Goal: Task Accomplishment & Management: Manage account settings

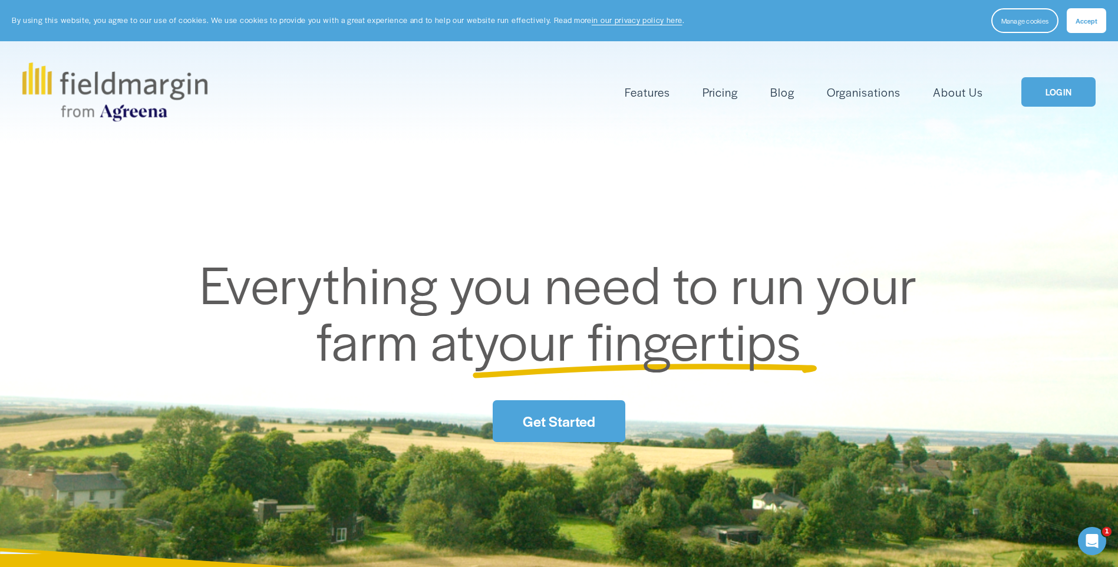
click at [1088, 87] on link "LOGIN" at bounding box center [1058, 92] width 74 height 30
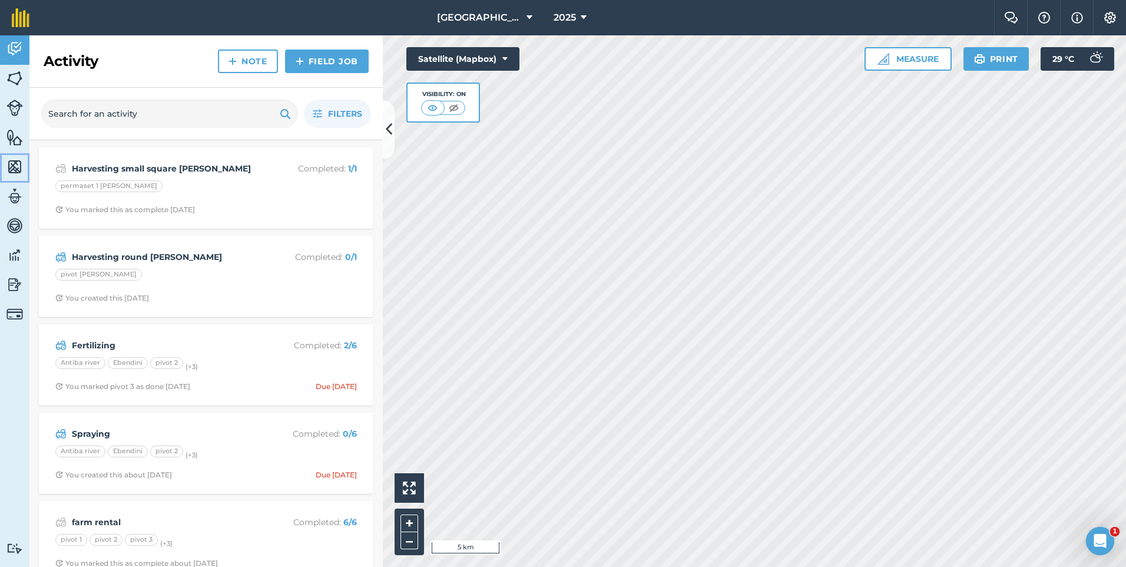
click at [17, 170] on img at bounding box center [14, 167] width 16 height 18
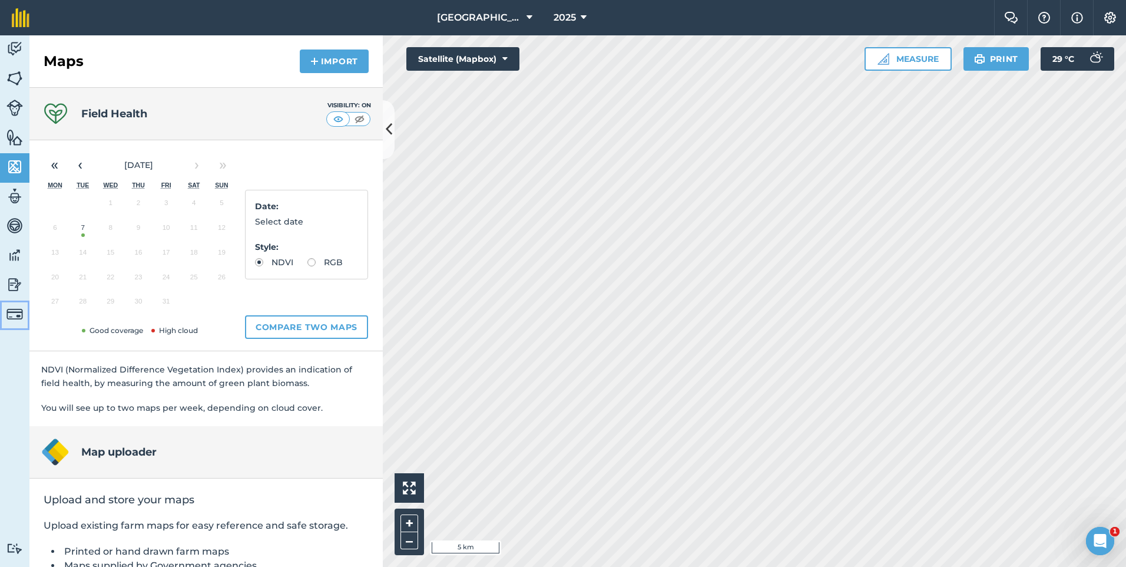
click at [12, 311] on img at bounding box center [14, 314] width 16 height 16
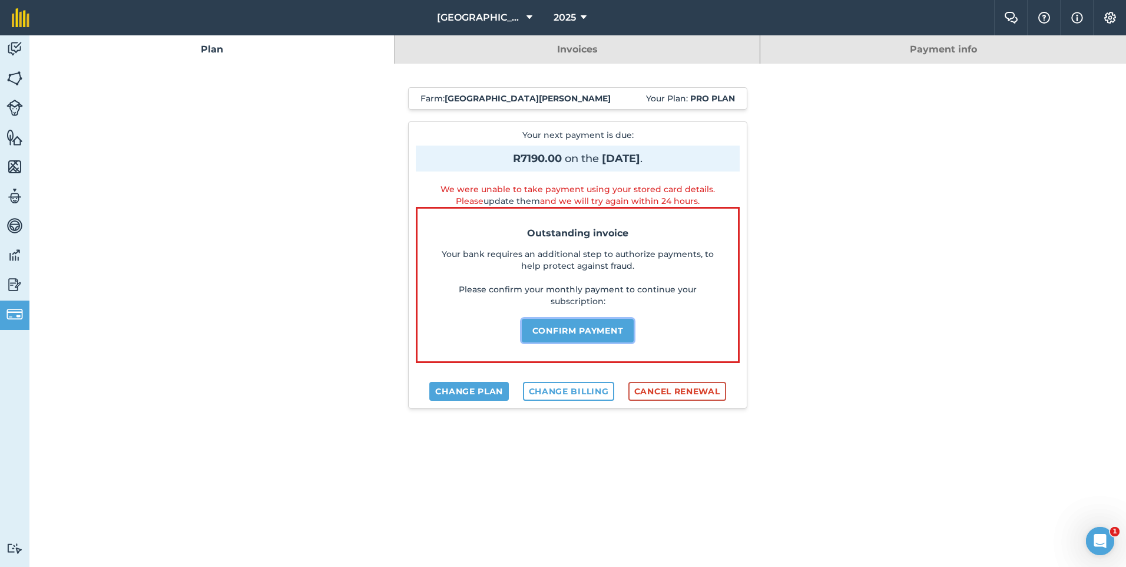
click at [587, 332] on button "Confirm payment" at bounding box center [578, 331] width 113 height 24
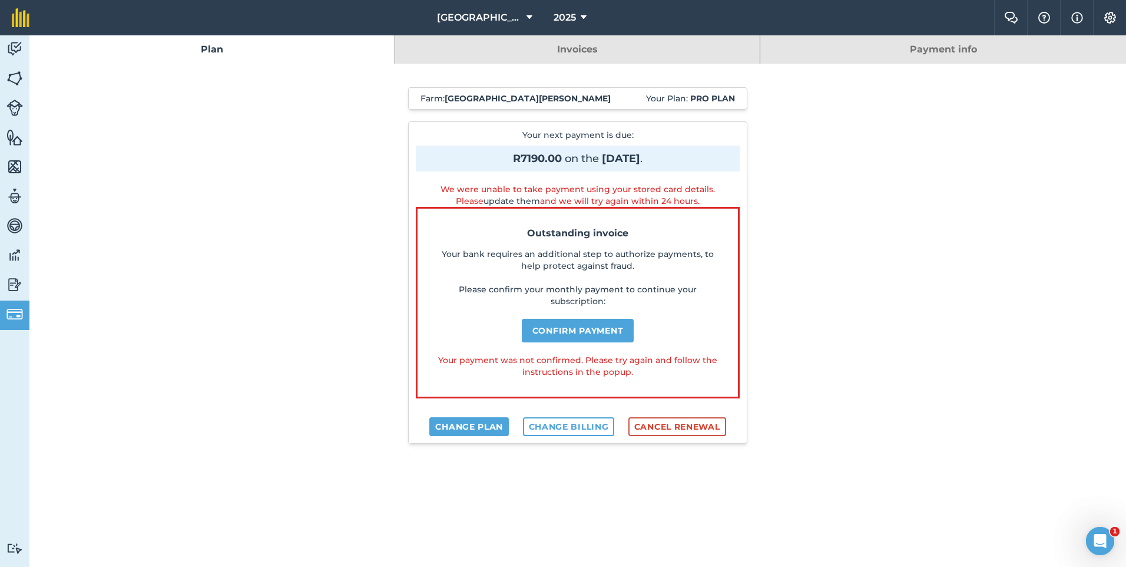
click at [900, 49] on link "Payment info" at bounding box center [944, 49] width 366 height 28
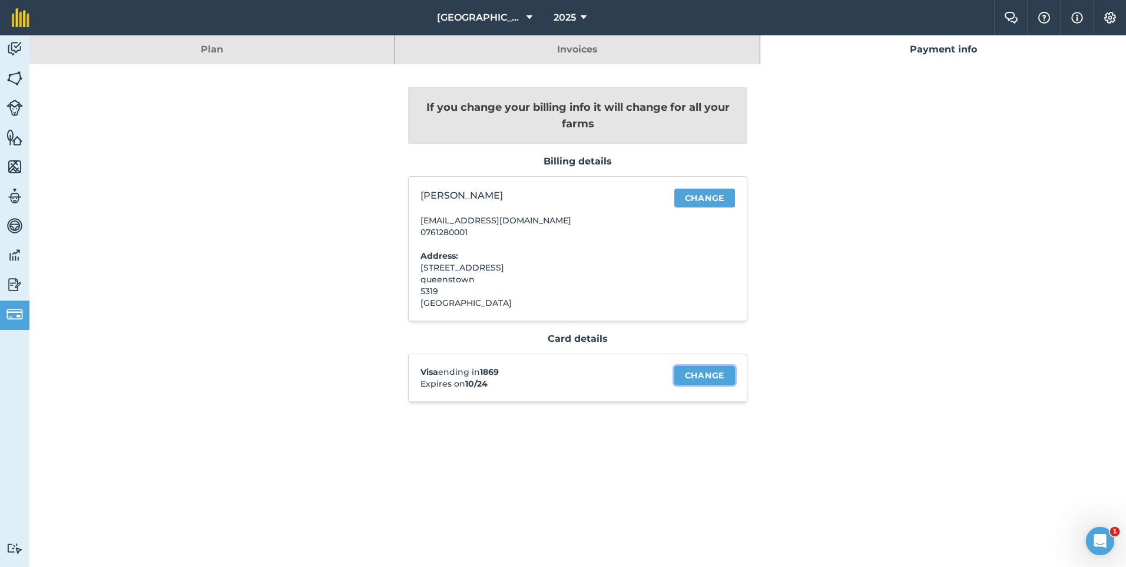
click at [718, 374] on link "Change" at bounding box center [705, 375] width 61 height 19
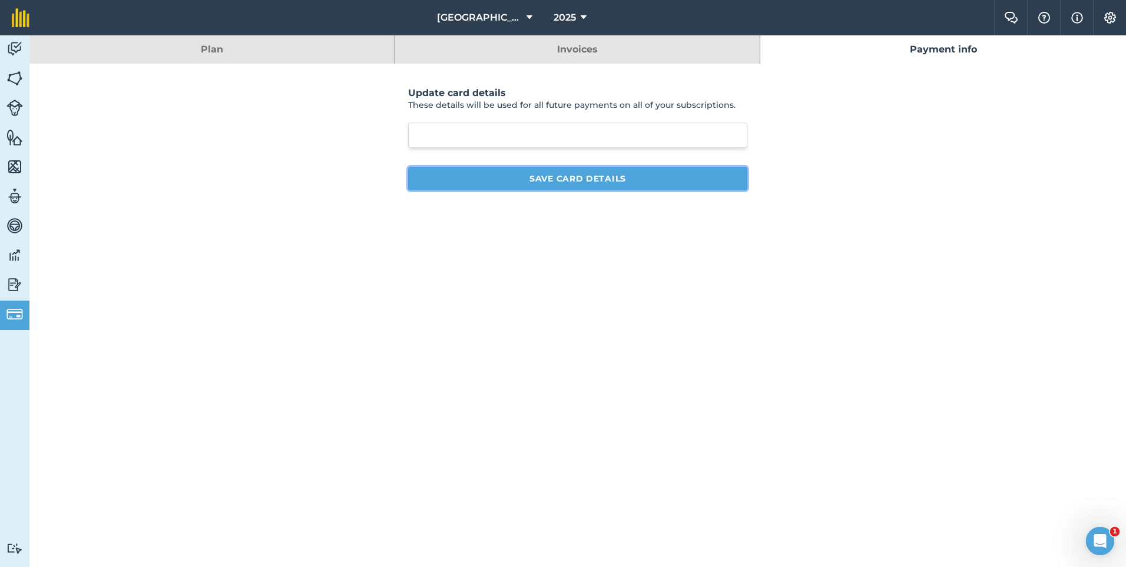
click at [557, 186] on button "Save card details" at bounding box center [577, 179] width 339 height 24
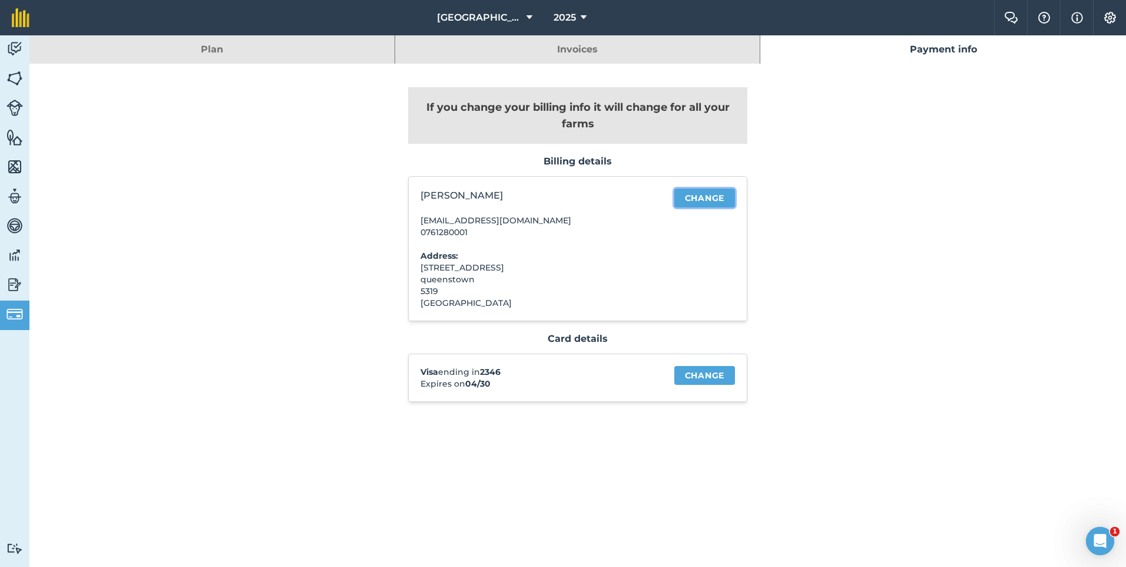
click at [704, 200] on link "Change" at bounding box center [705, 198] width 61 height 19
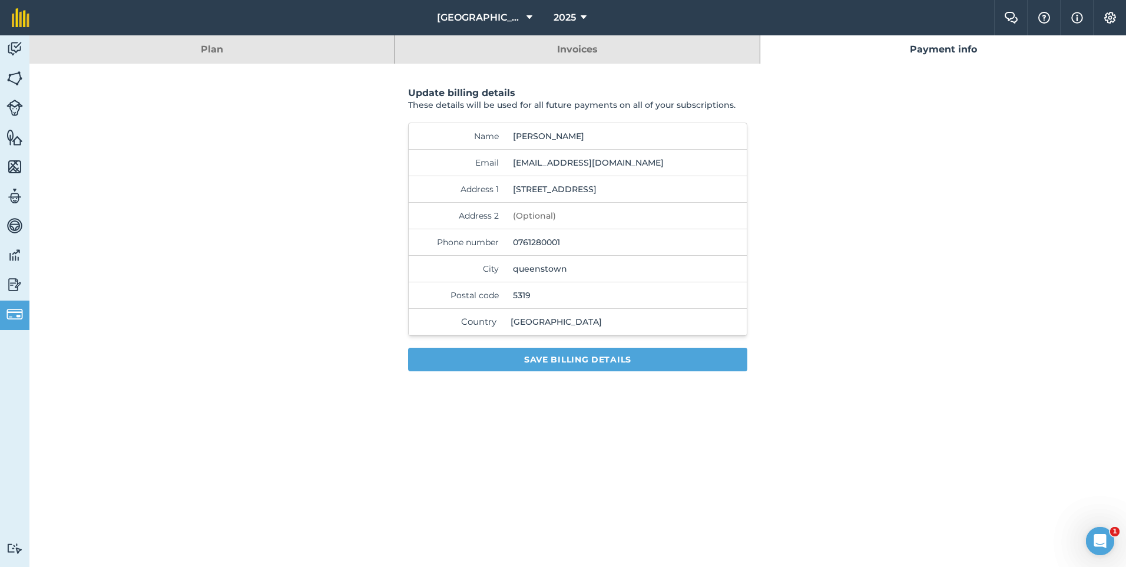
click at [619, 164] on input "marc4aimz@gmail.com" at bounding box center [601, 163] width 187 height 26
type input "m"
type input "marc@lazy8qtn.co.za"
click at [597, 358] on button "Save billing details" at bounding box center [577, 360] width 339 height 24
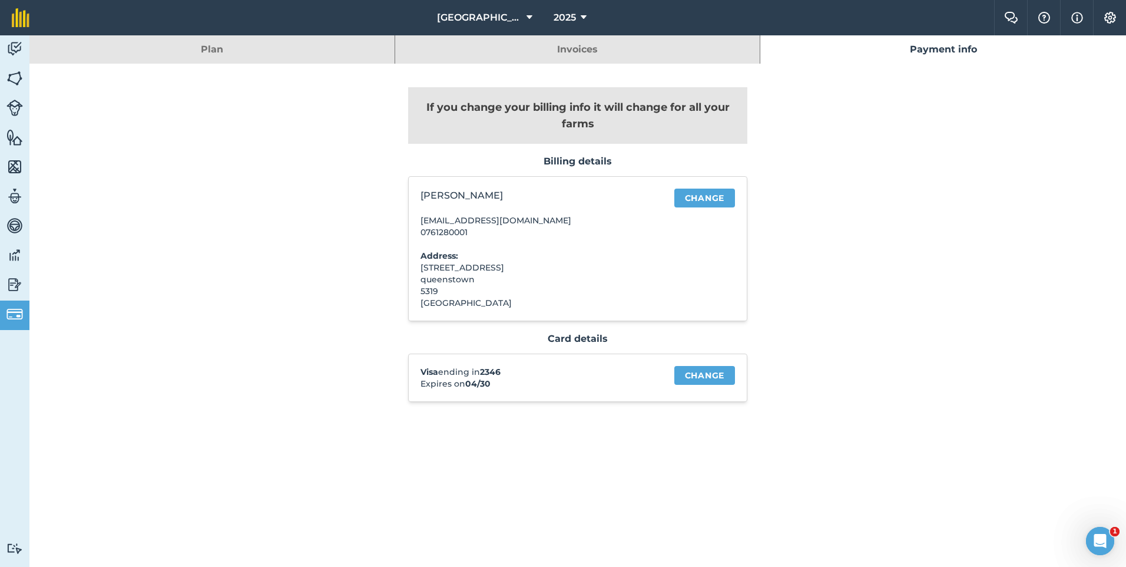
click at [334, 57] on link "Plan" at bounding box center [211, 49] width 365 height 28
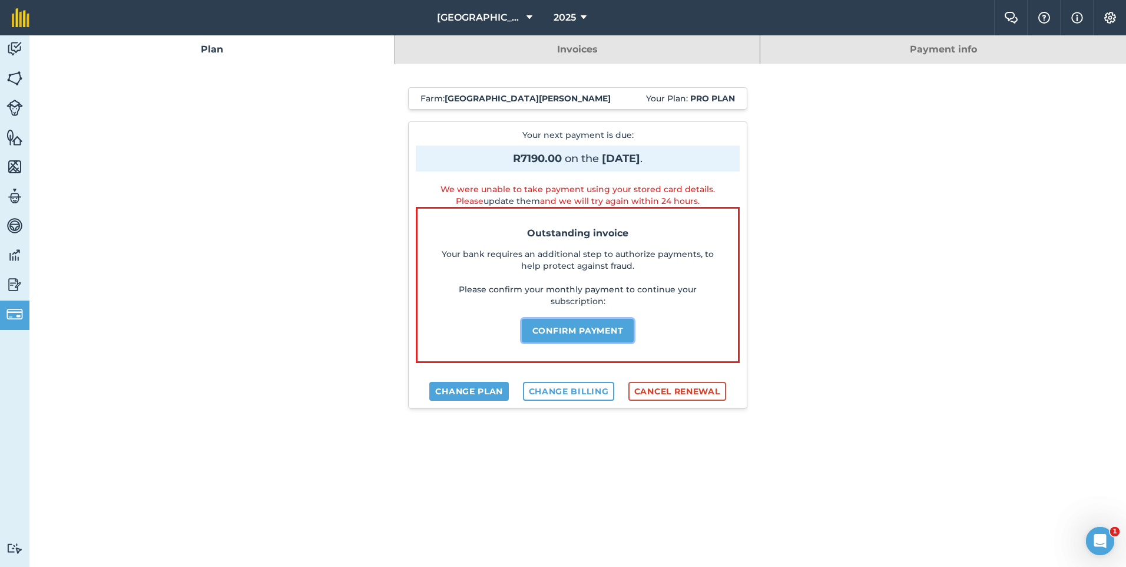
click at [608, 327] on button "Confirm payment" at bounding box center [578, 331] width 113 height 24
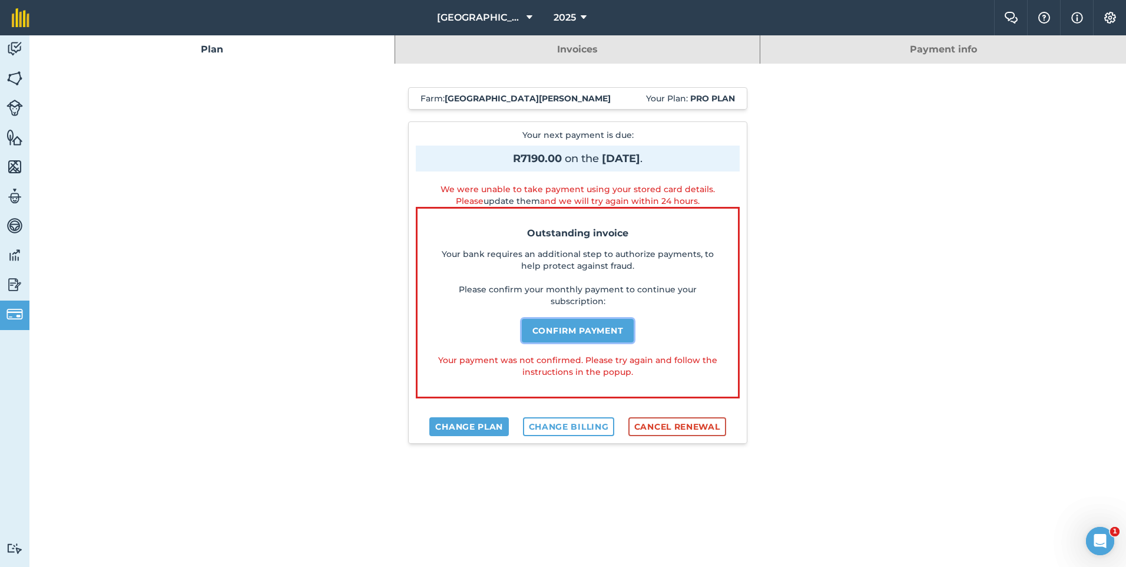
click at [577, 329] on button "Confirm payment" at bounding box center [578, 331] width 113 height 24
click at [559, 327] on button "Confirm payment" at bounding box center [578, 331] width 113 height 24
click at [20, 38] on link "Activity" at bounding box center [14, 49] width 29 height 29
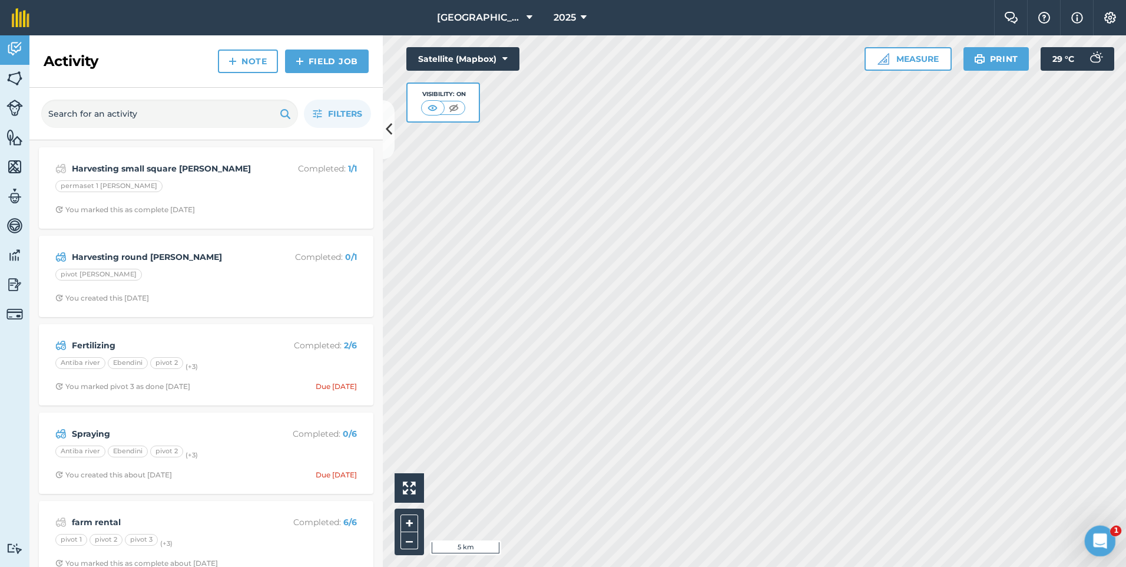
click at [1100, 545] on icon "Open Intercom Messenger" at bounding box center [1098, 539] width 19 height 19
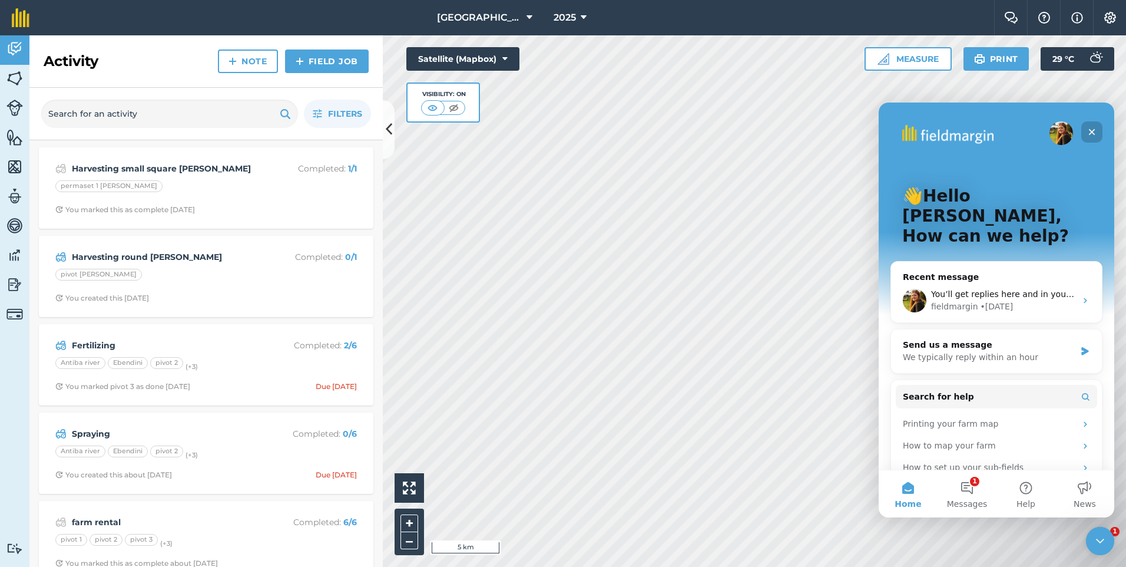
click at [1092, 134] on icon "Close" at bounding box center [1092, 131] width 9 height 9
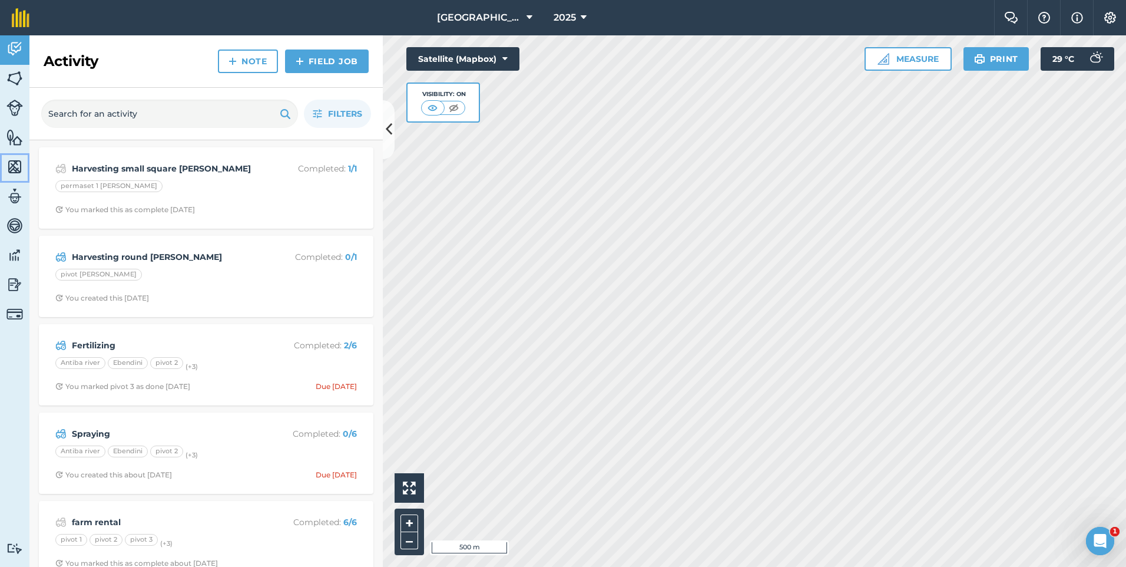
click at [14, 166] on img at bounding box center [14, 167] width 16 height 18
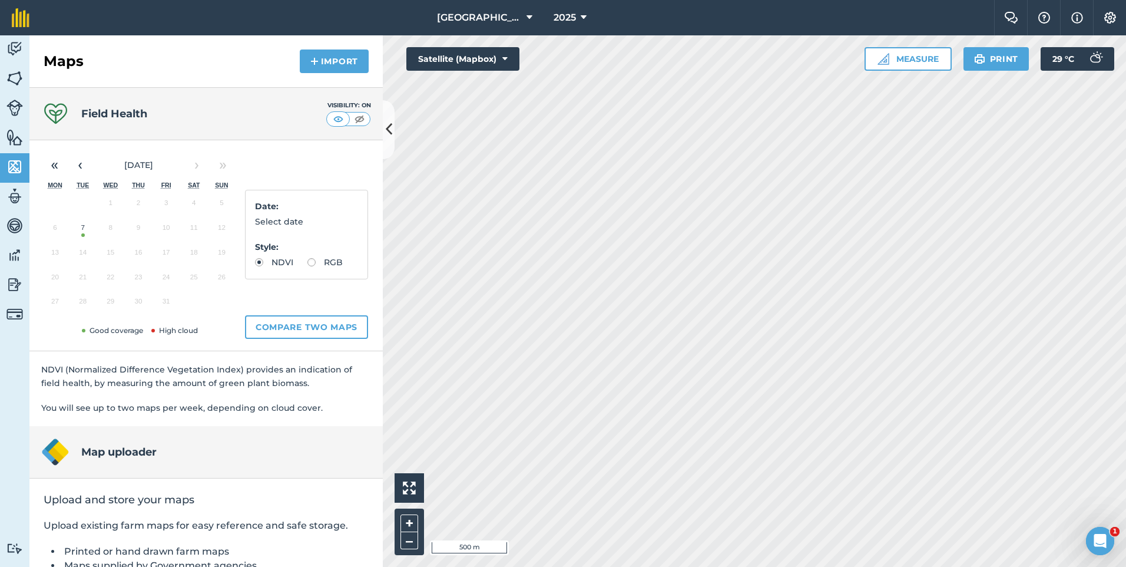
click at [82, 239] on button "7" at bounding box center [83, 230] width 28 height 25
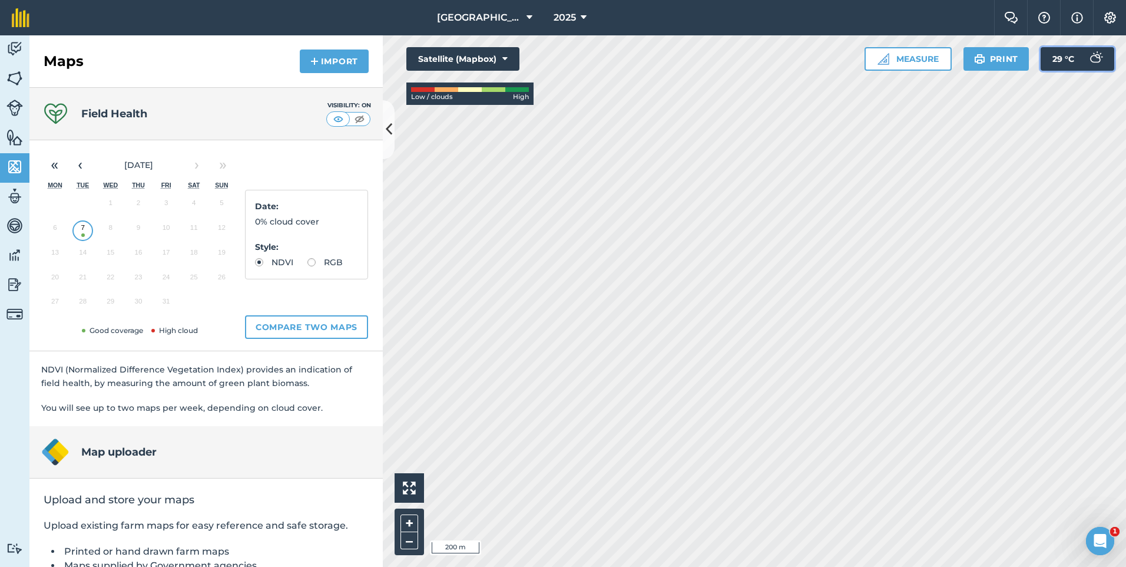
click at [1070, 51] on span "29 ° C" at bounding box center [1064, 59] width 22 height 24
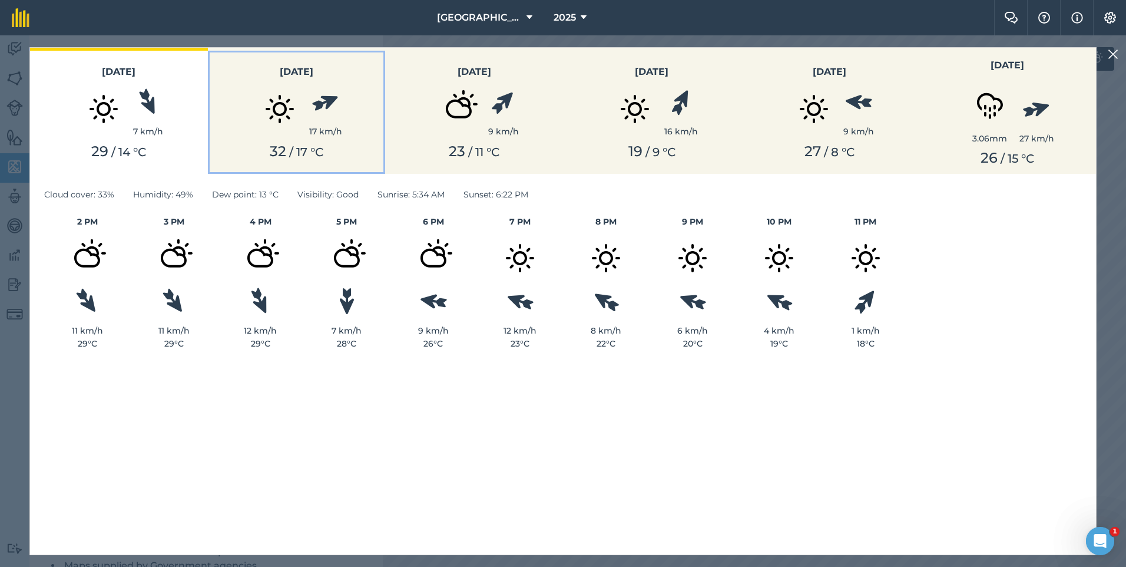
click at [274, 130] on img at bounding box center [279, 109] width 59 height 59
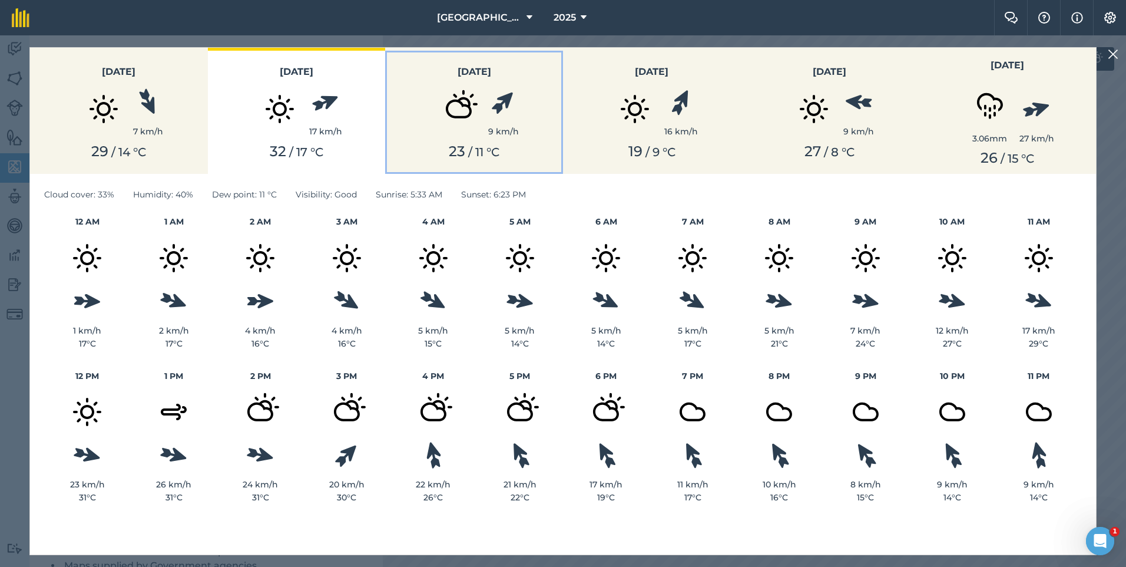
click at [462, 92] on img at bounding box center [458, 109] width 59 height 59
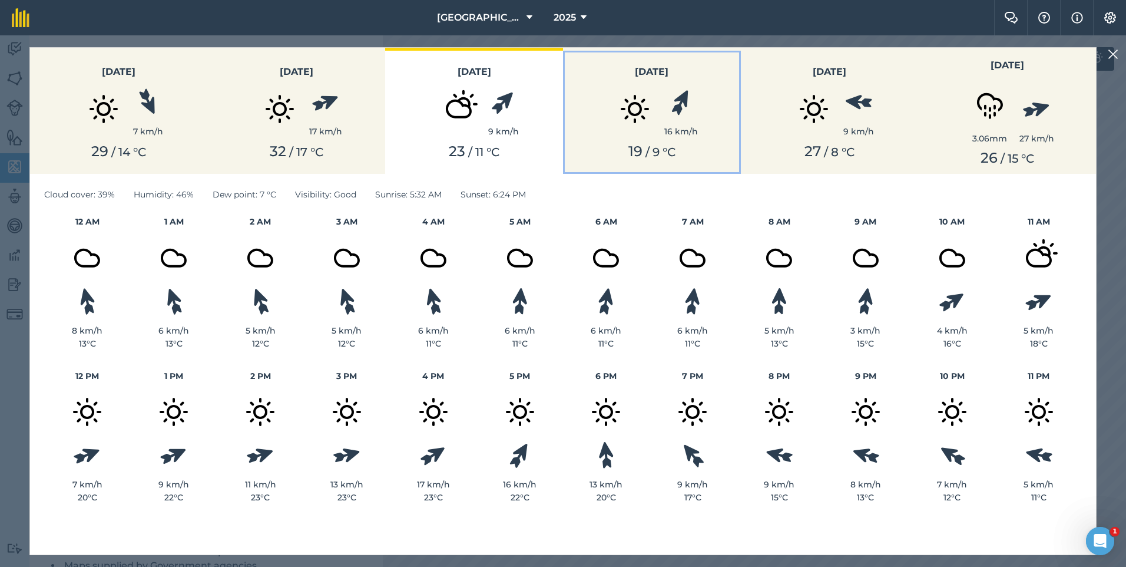
click at [622, 143] on div "19 / 9 ° C" at bounding box center [652, 151] width 164 height 17
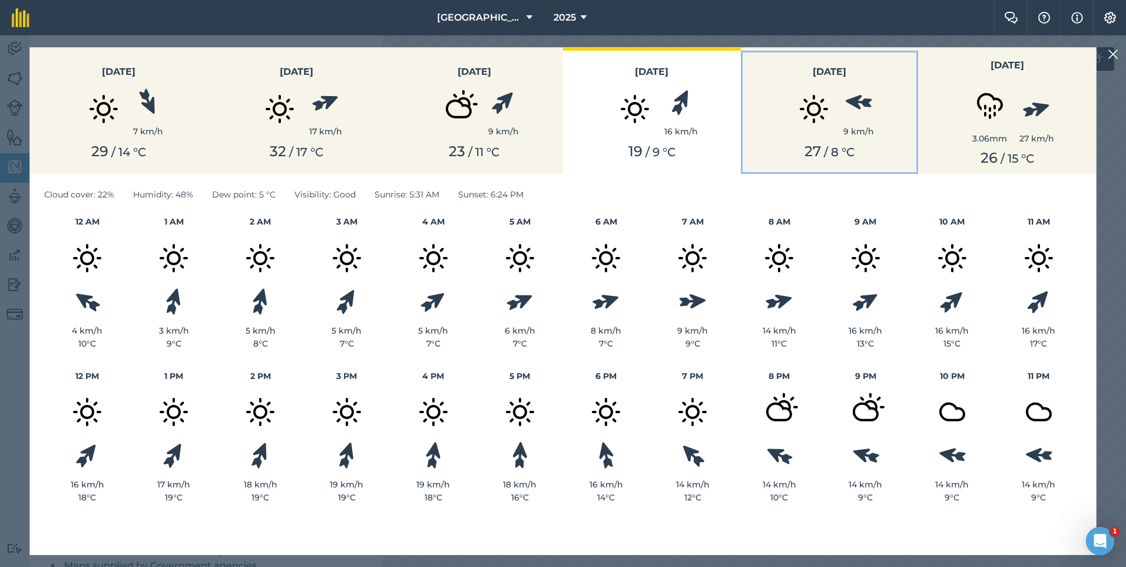
click at [797, 127] on img at bounding box center [814, 109] width 59 height 59
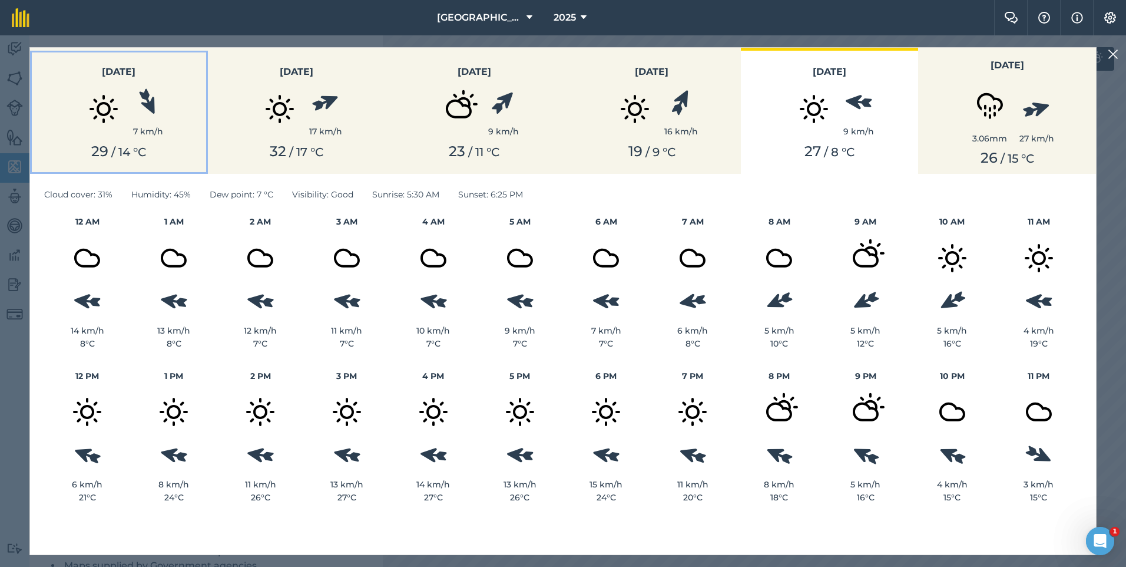
click at [130, 128] on img at bounding box center [103, 109] width 59 height 59
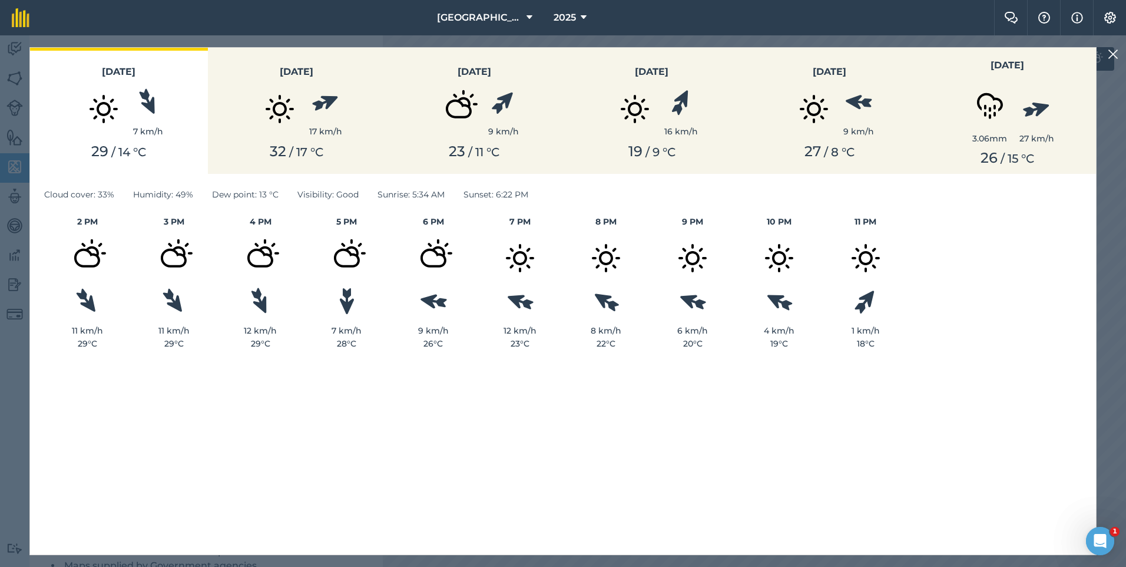
click at [1116, 58] on img at bounding box center [1113, 54] width 11 height 14
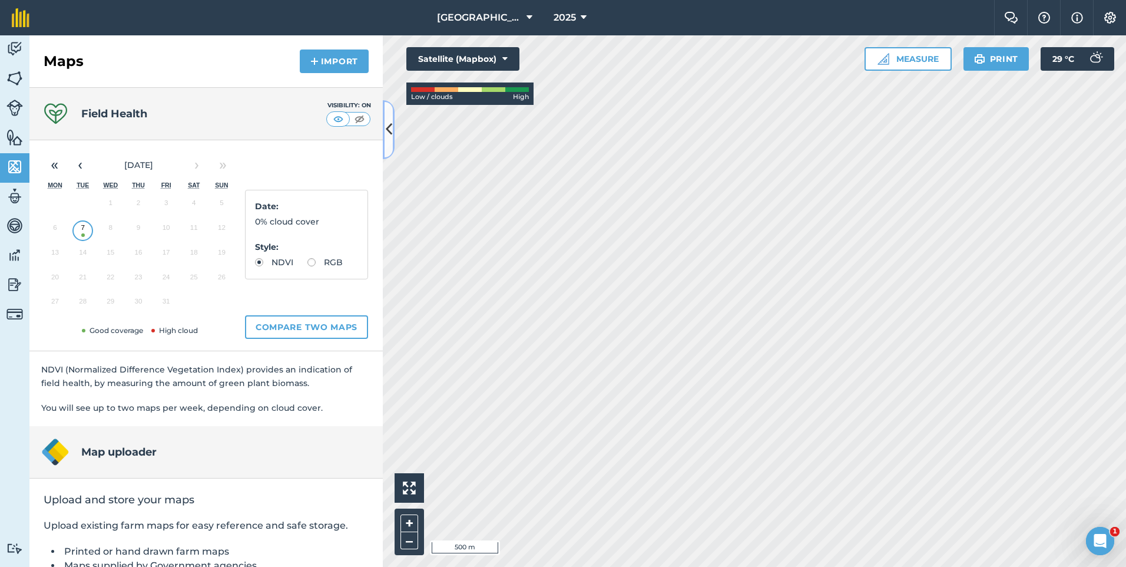
click at [394, 128] on button at bounding box center [389, 129] width 12 height 59
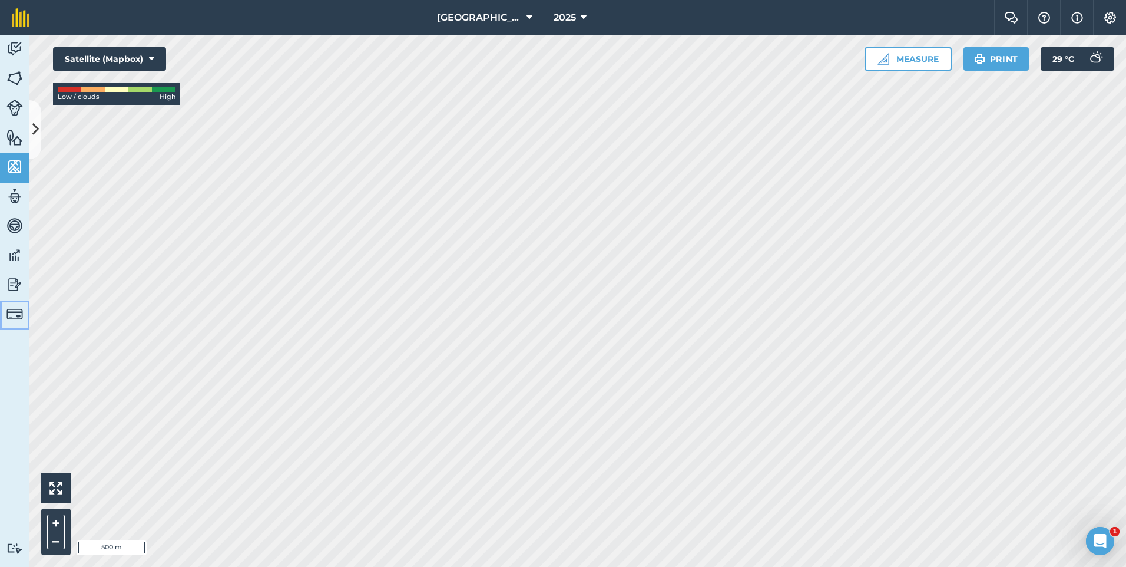
click at [22, 319] on img at bounding box center [14, 314] width 16 height 16
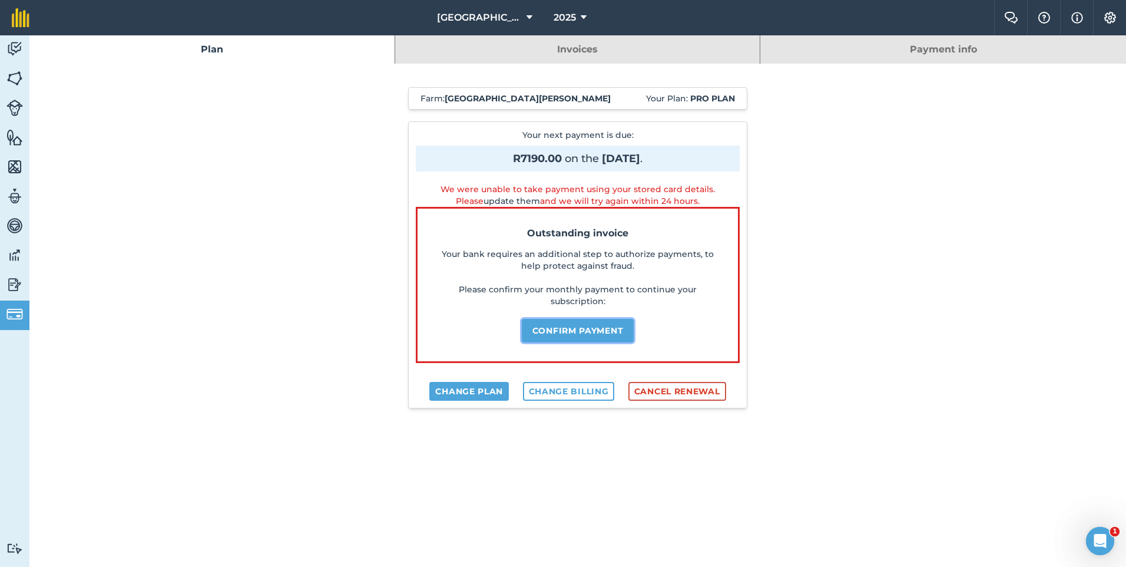
click at [609, 333] on button "Confirm payment" at bounding box center [578, 331] width 113 height 24
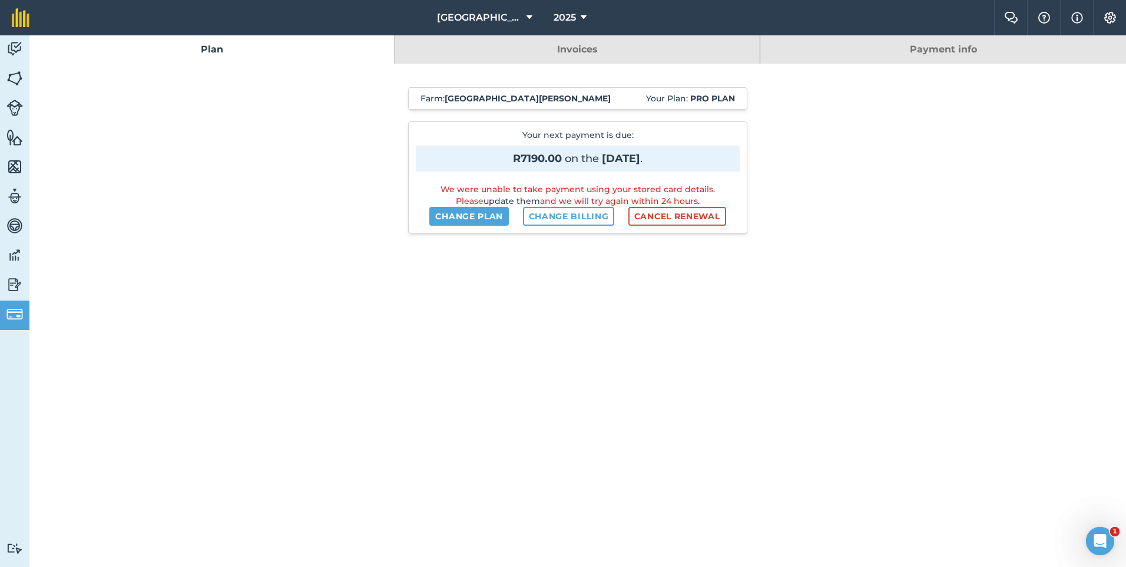
click at [965, 254] on div "Farm : New Mountain Glen Your Plan: Pro plan Your next payment is due : R7190.0…" at bounding box center [577, 545] width 1097 height 963
click at [18, 57] on img at bounding box center [14, 49] width 16 height 18
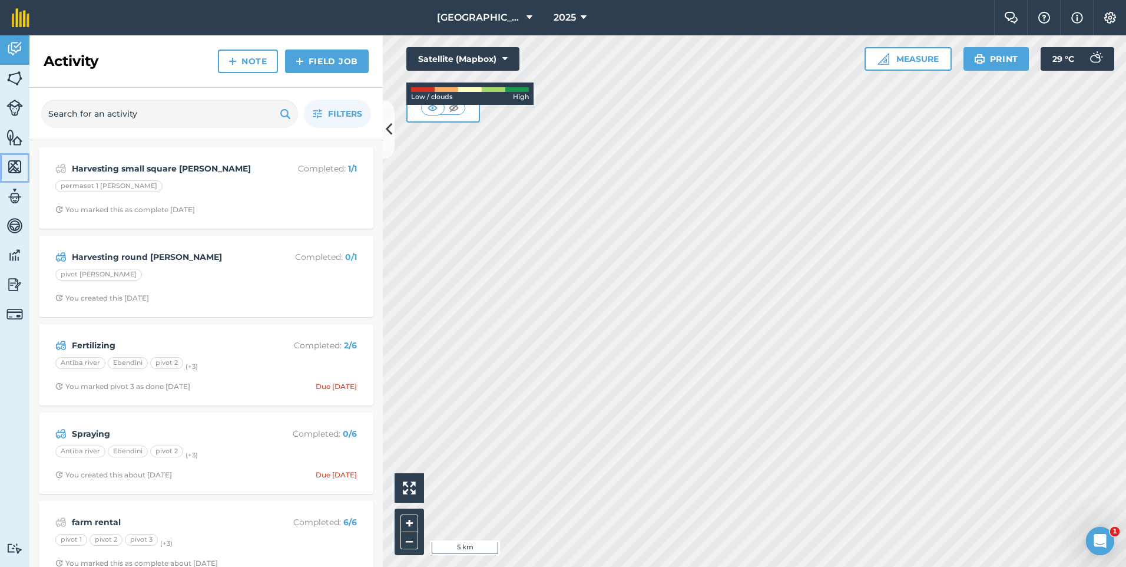
click at [24, 168] on link "Maps" at bounding box center [14, 167] width 29 height 29
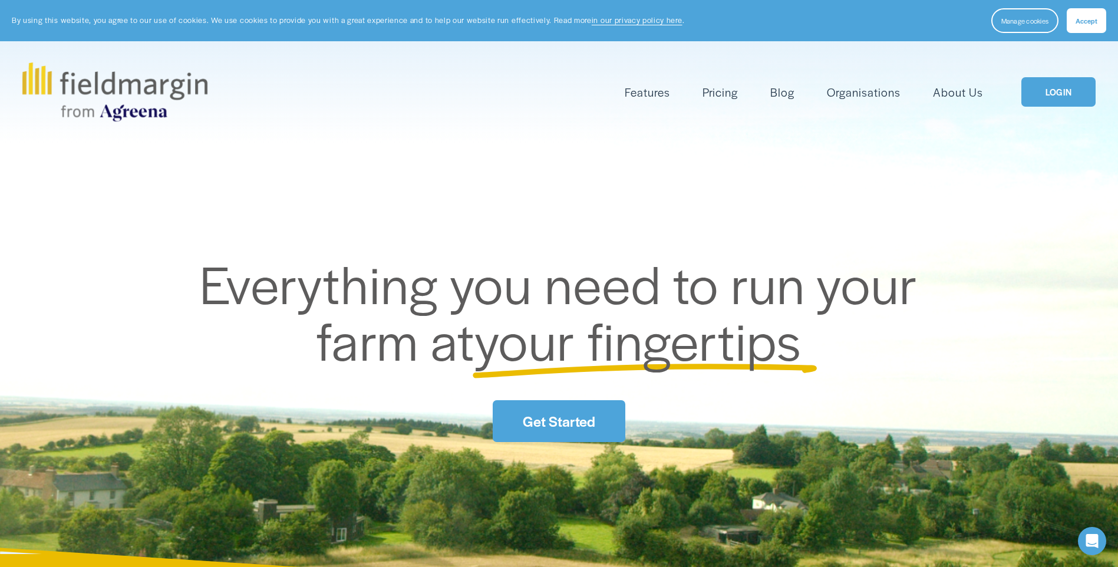
click at [1041, 84] on link "LOGIN" at bounding box center [1058, 92] width 74 height 30
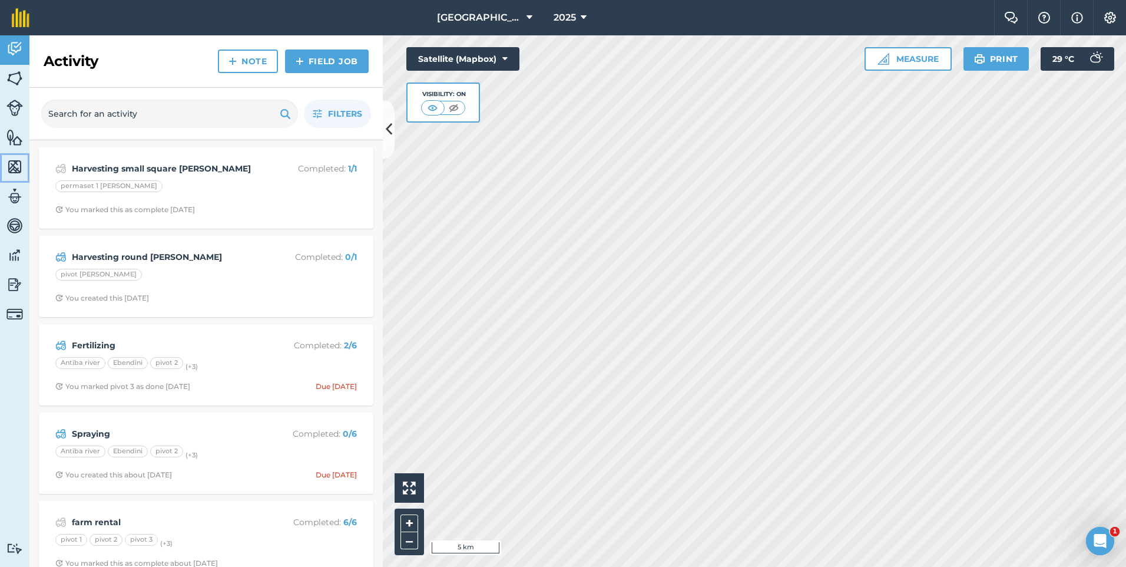
click at [19, 158] on img at bounding box center [14, 167] width 16 height 18
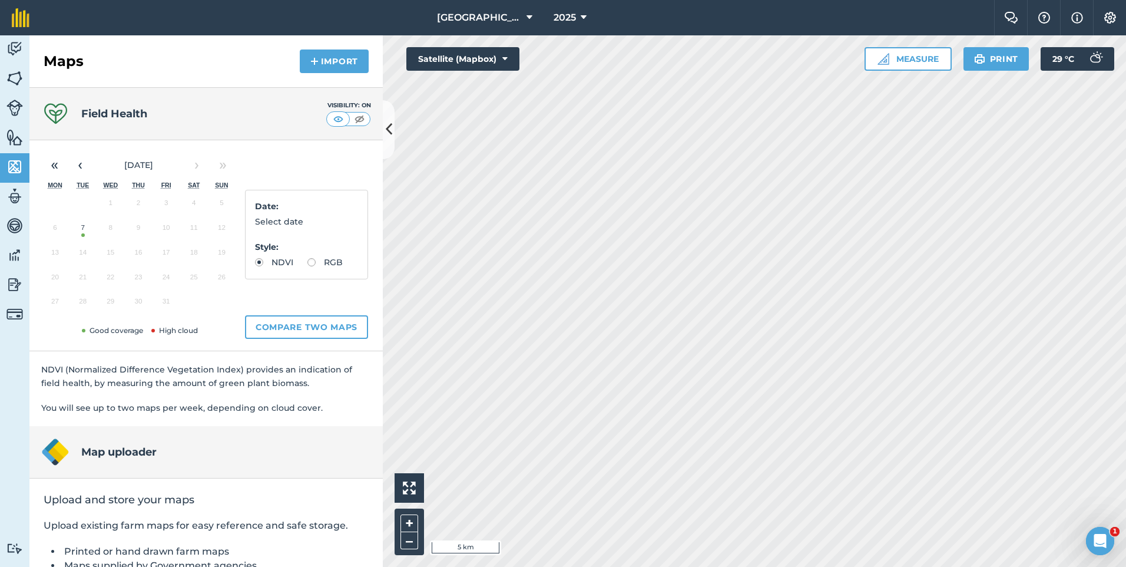
click at [81, 229] on button "7" at bounding box center [83, 230] width 28 height 25
click at [91, 164] on button "‹" at bounding box center [80, 165] width 26 height 26
click at [17, 52] on img at bounding box center [14, 49] width 16 height 18
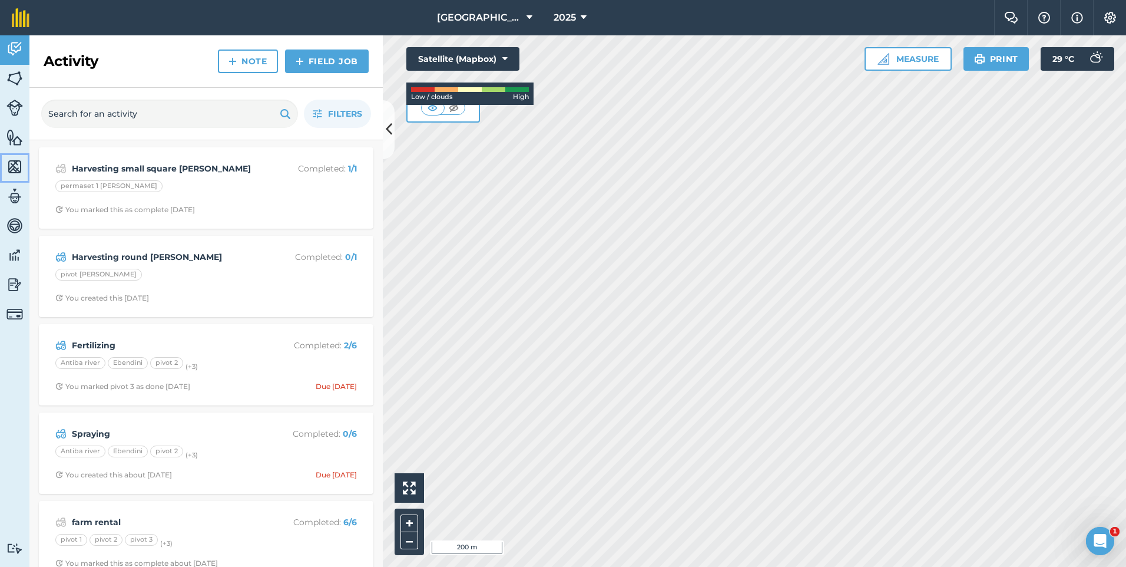
click at [9, 171] on img at bounding box center [14, 167] width 16 height 18
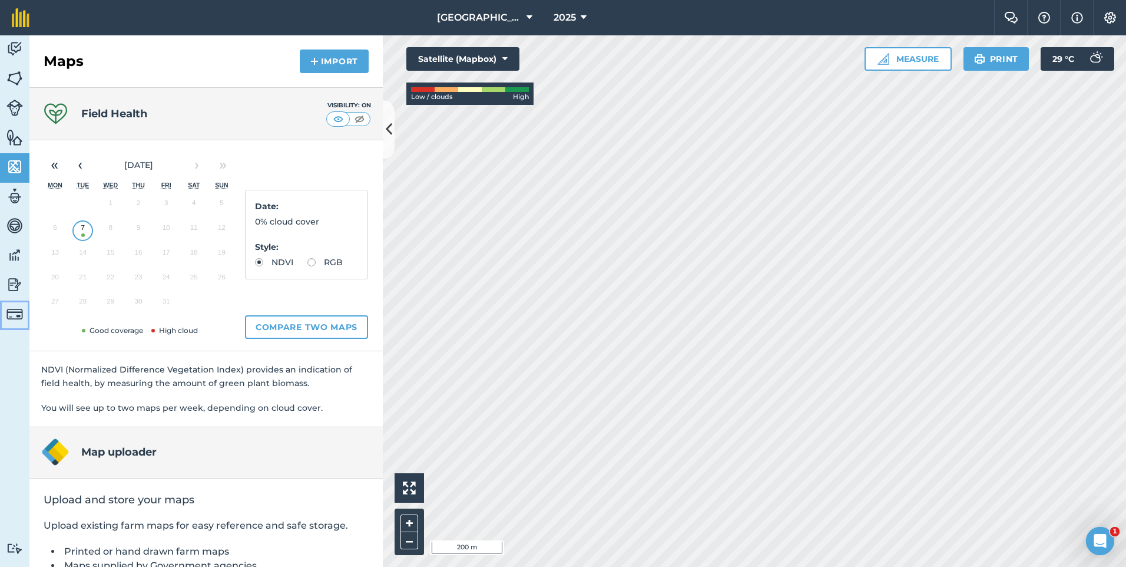
click at [11, 313] on img at bounding box center [14, 314] width 16 height 16
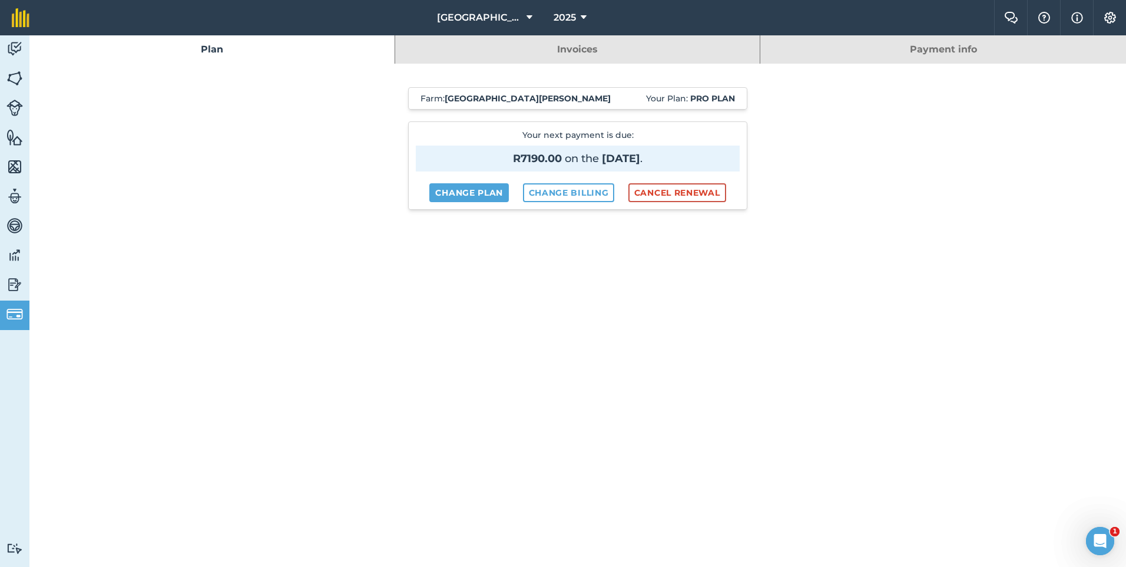
click at [524, 57] on link "Invoices" at bounding box center [577, 49] width 365 height 28
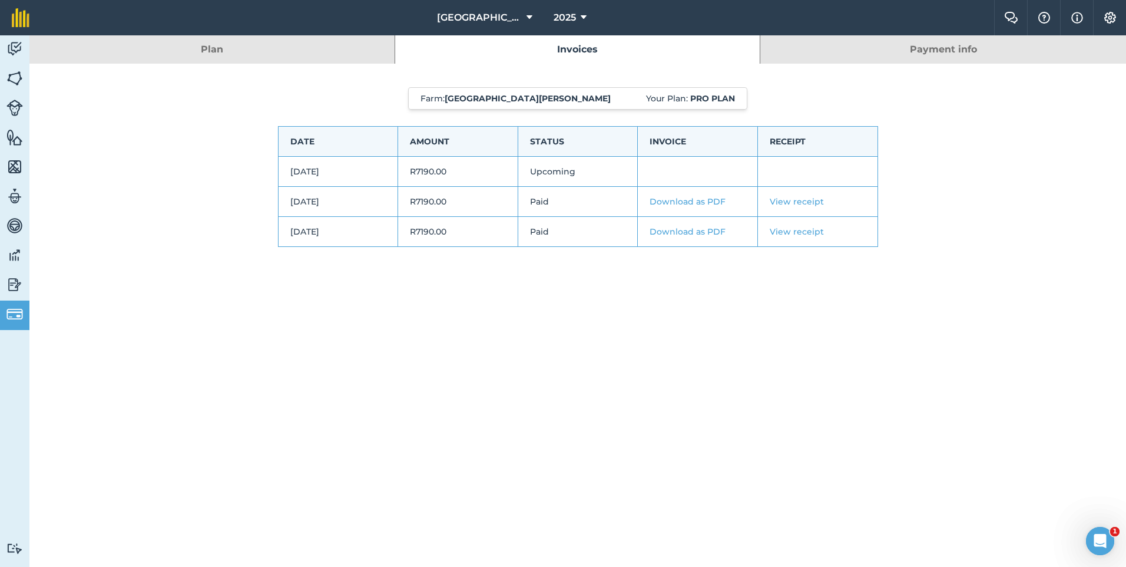
click at [708, 201] on link "Download as PDF" at bounding box center [688, 201] width 76 height 11
click at [290, 47] on link "Plan" at bounding box center [211, 49] width 365 height 28
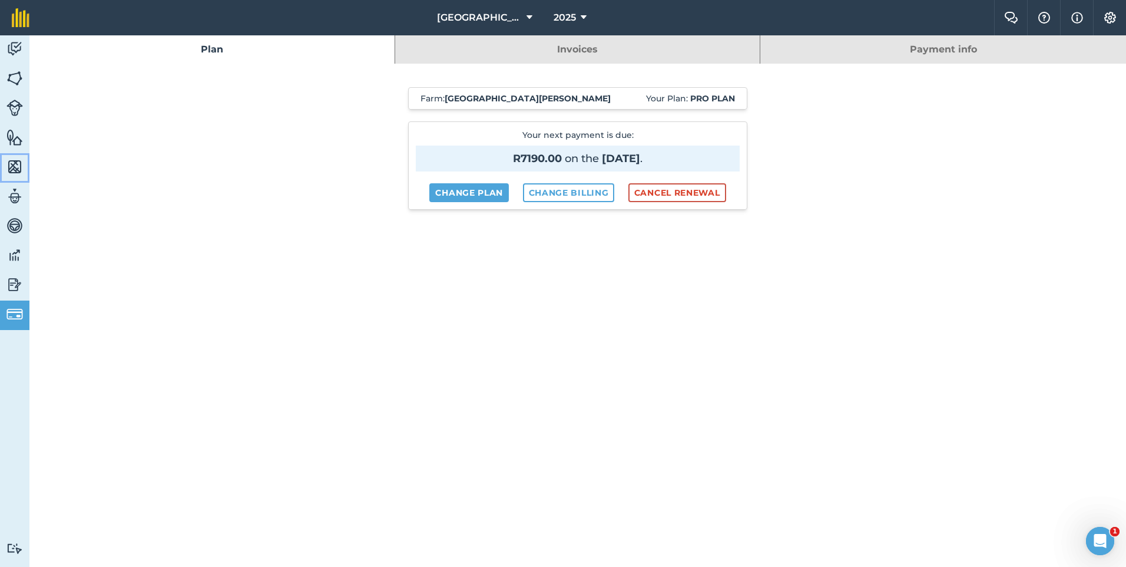
click at [25, 168] on link "Maps" at bounding box center [14, 167] width 29 height 29
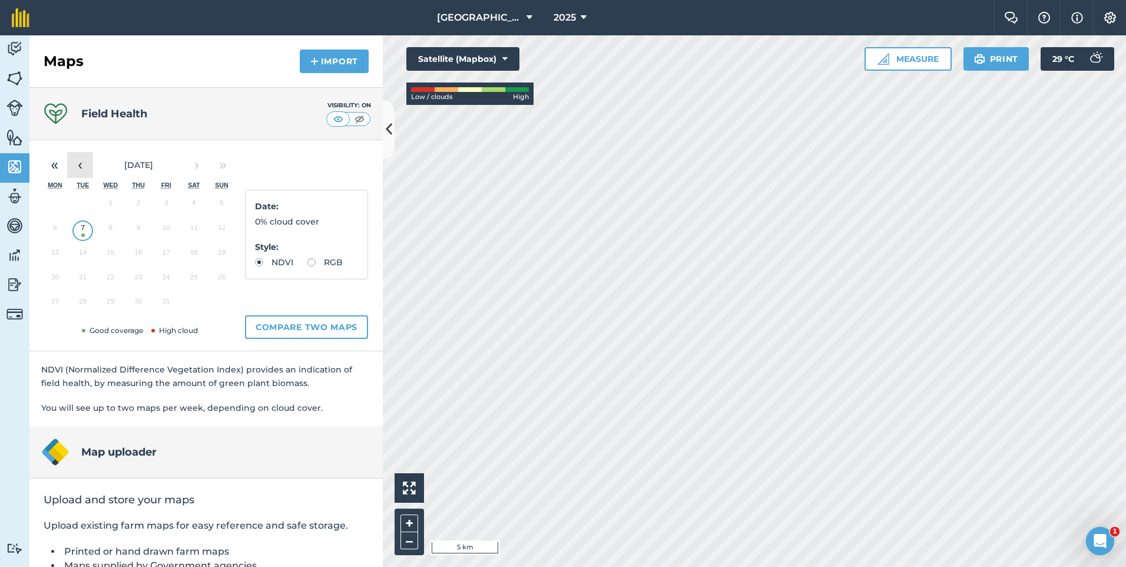
click at [88, 159] on button "‹" at bounding box center [80, 165] width 26 height 26
click at [197, 170] on button "›" at bounding box center [197, 165] width 26 height 26
click at [510, 57] on button "Satellite (Mapbox)" at bounding box center [462, 59] width 113 height 24
click at [487, 134] on button "Road map (Azure)" at bounding box center [462, 130] width 113 height 24
click at [501, 64] on button "Road map (Azure)" at bounding box center [462, 59] width 113 height 24
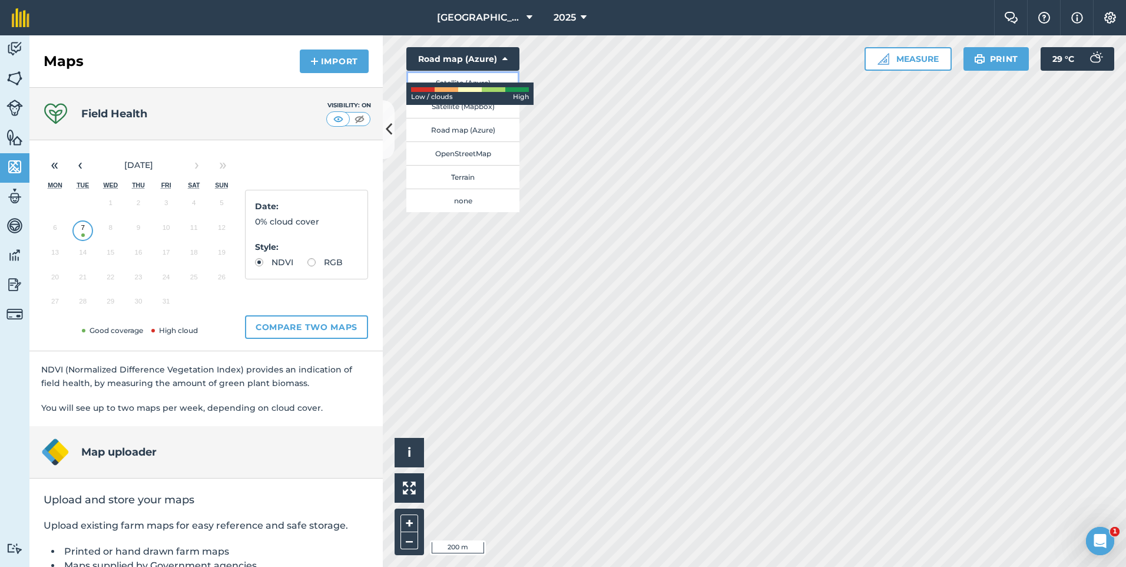
click at [478, 80] on button "Satellite (Azure)" at bounding box center [462, 83] width 113 height 24
